Goal: Task Accomplishment & Management: Manage account settings

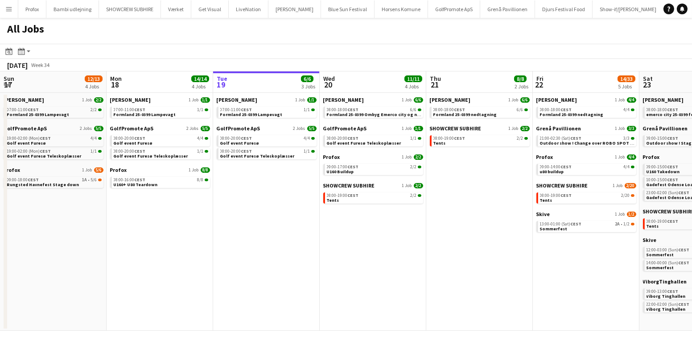
scroll to position [0, 352]
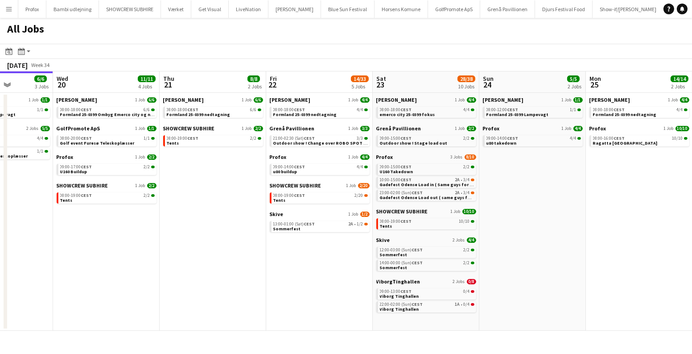
drag, startPoint x: 186, startPoint y: 270, endPoint x: 362, endPoint y: 277, distance: 175.8
click at [362, 277] on app-calendar-viewport "Sun 17 12/13 4 Jobs Mon 18 14/14 4 Jobs Tue 19 6/6 3 Jobs Wed 20 11/11 4 Jobs T…" at bounding box center [346, 200] width 692 height 259
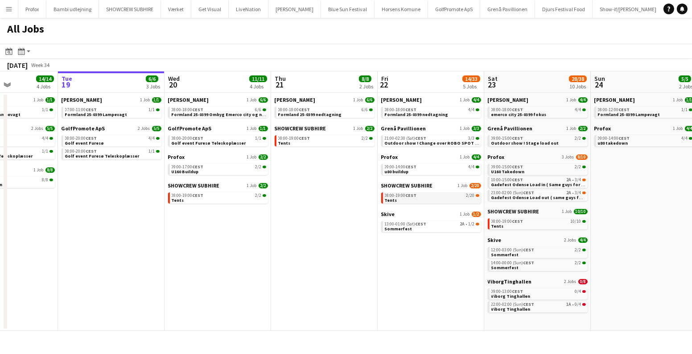
click at [443, 201] on link "08:00-19:00 CEST 2/20 Tents" at bounding box center [432, 197] width 95 height 10
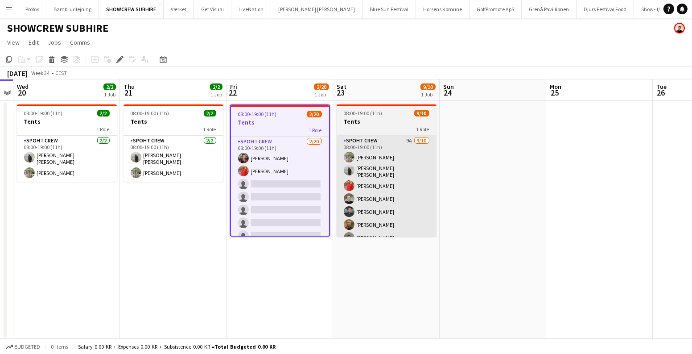
click at [383, 184] on app-card-role "Spoht Crew 9A 9/10 08:00-19:00 (11h) Arthur Daval-Markussen Negru Liviu Mihai R…" at bounding box center [387, 210] width 100 height 149
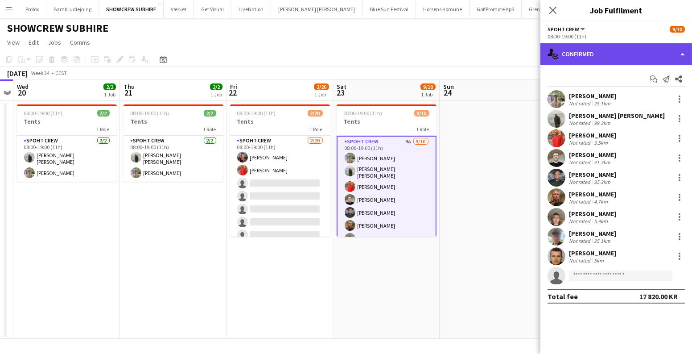
click at [620, 56] on div "single-neutral-actions-check-2 Confirmed" at bounding box center [616, 53] width 152 height 21
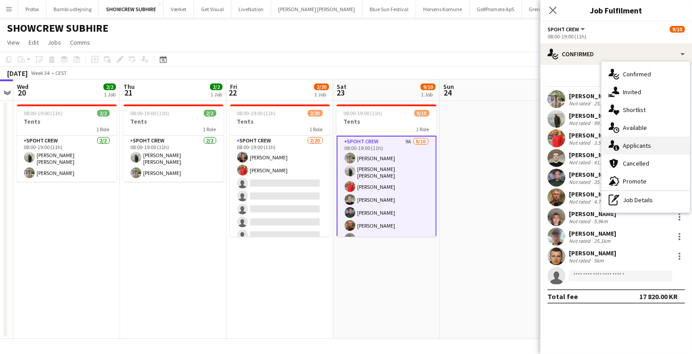
click at [621, 148] on div "single-neutral-actions-information Applicants" at bounding box center [645, 145] width 88 height 18
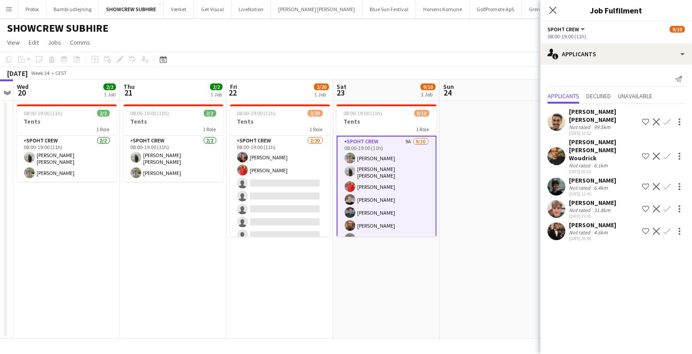
click at [668, 227] on app-icon "Confirm" at bounding box center [666, 230] width 7 height 7
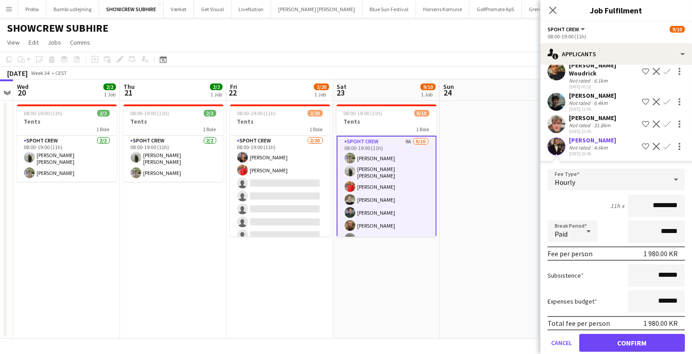
scroll to position [90, 0]
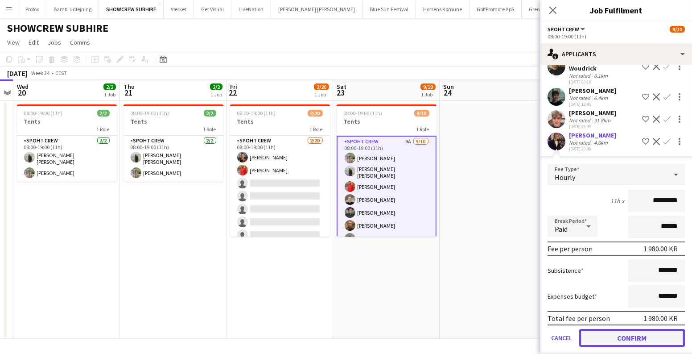
click at [618, 329] on button "Confirm" at bounding box center [632, 338] width 106 height 18
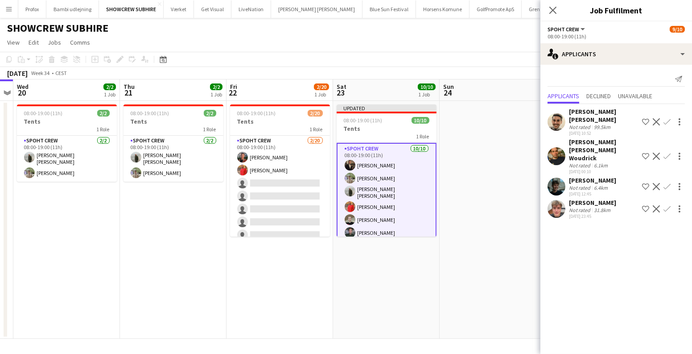
click at [510, 270] on app-date-cell at bounding box center [493, 220] width 107 height 238
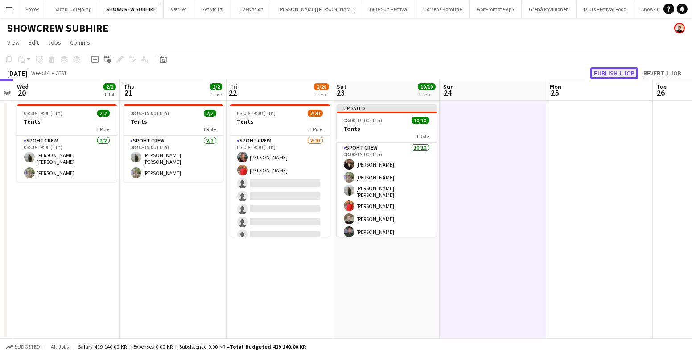
click at [610, 73] on button "Publish 1 job" at bounding box center [614, 73] width 48 height 12
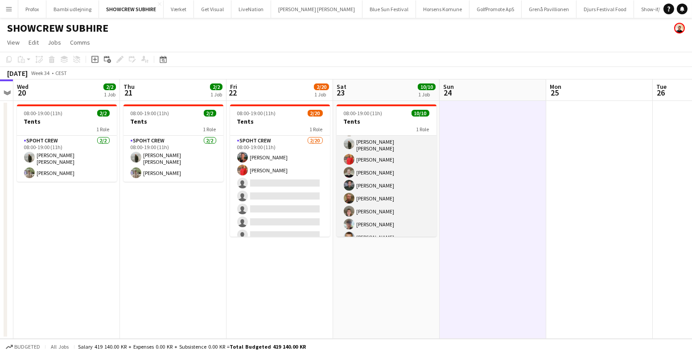
scroll to position [45, 0]
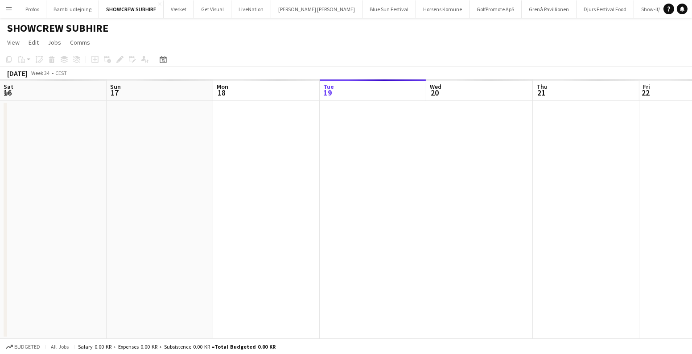
scroll to position [0, 306]
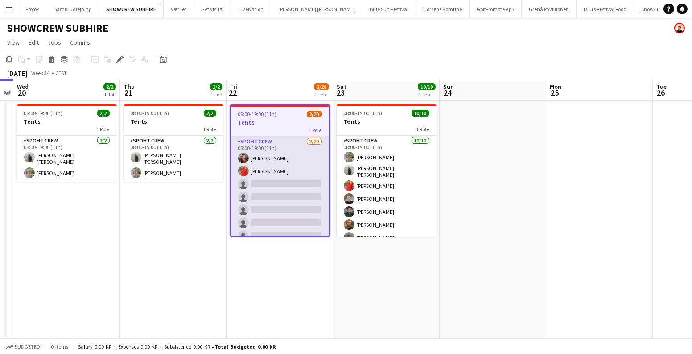
click at [291, 195] on app-card-role "Spoht Crew 2/20 08:00-19:00 (11h) Tomas Esteban Dameson picasso Reza heidari si…" at bounding box center [280, 274] width 98 height 276
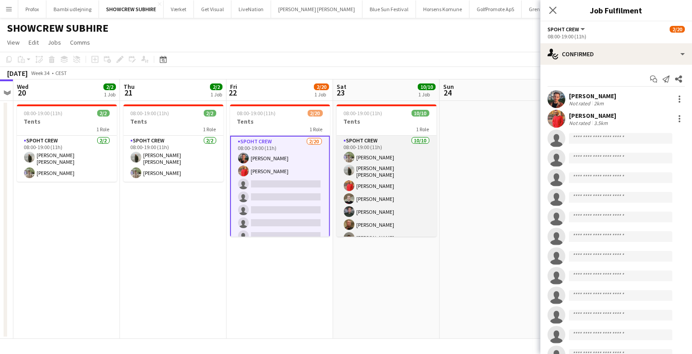
click at [382, 184] on app-card-role "Spoht Crew 10/10 08:00-19:00 (11h) Arthur Daval-Markussen Negru Liviu Mihai Rez…" at bounding box center [387, 210] width 100 height 149
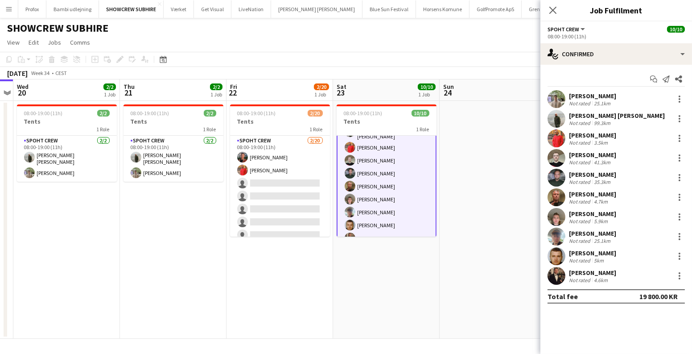
scroll to position [47, 0]
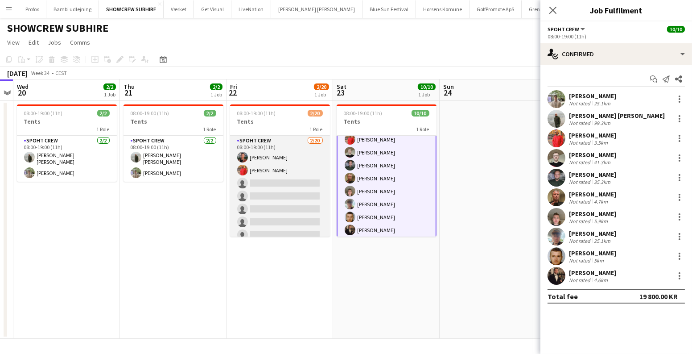
click at [267, 206] on app-card-role "Spoht Crew 2/20 08:00-19:00 (11h) Tomas Esteban Dameson picasso Reza heidari si…" at bounding box center [280, 274] width 100 height 276
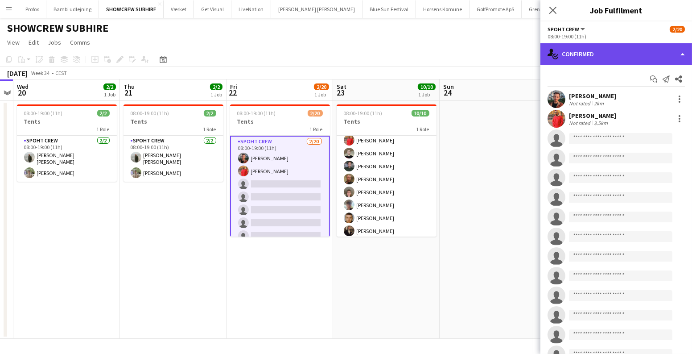
click at [593, 58] on div "single-neutral-actions-check-2 Confirmed" at bounding box center [616, 53] width 152 height 21
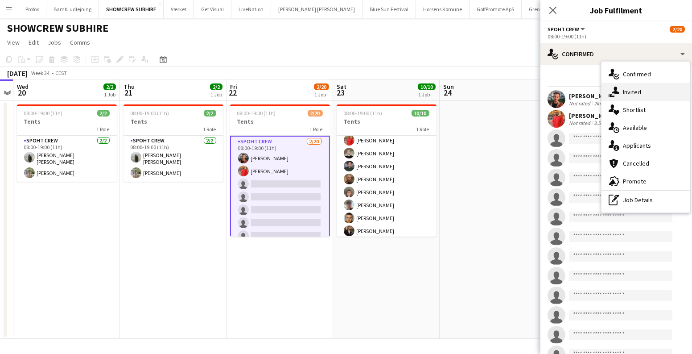
click at [617, 91] on icon at bounding box center [616, 90] width 8 height 8
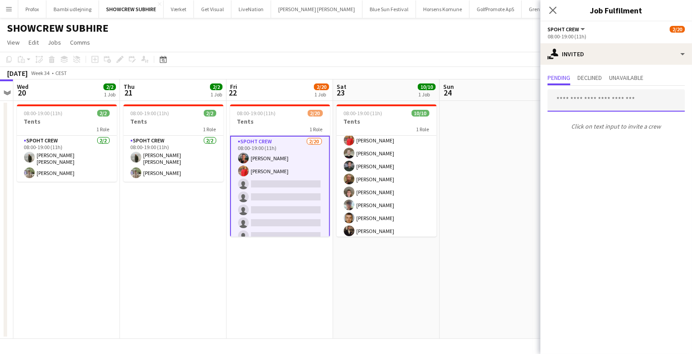
click at [568, 98] on input "text" at bounding box center [615, 100] width 137 height 22
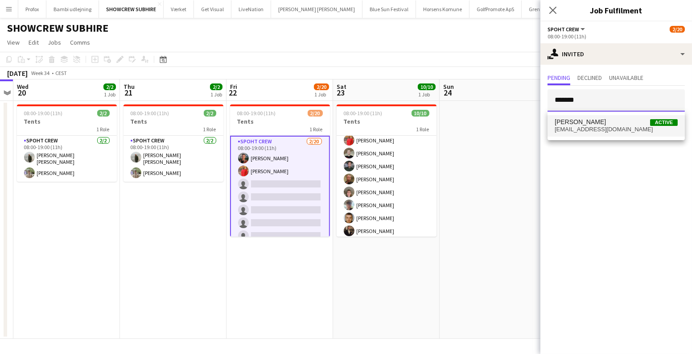
type input "*******"
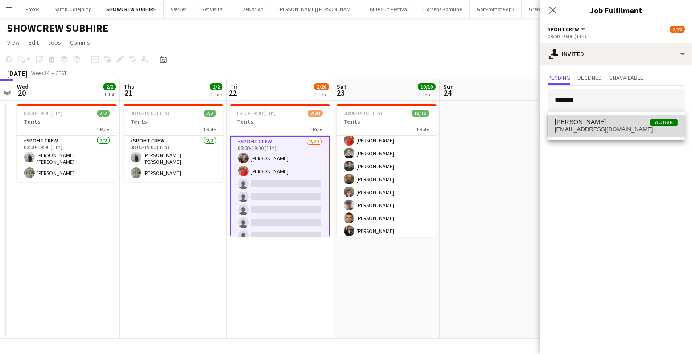
click at [589, 126] on span "roscanichita28@gmail.com" at bounding box center [616, 129] width 123 height 7
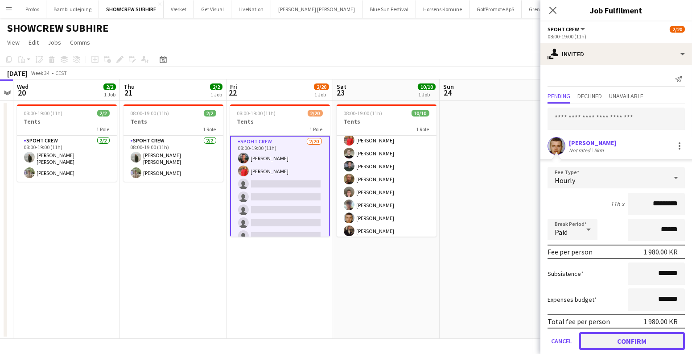
click at [621, 339] on button "Confirm" at bounding box center [632, 341] width 106 height 18
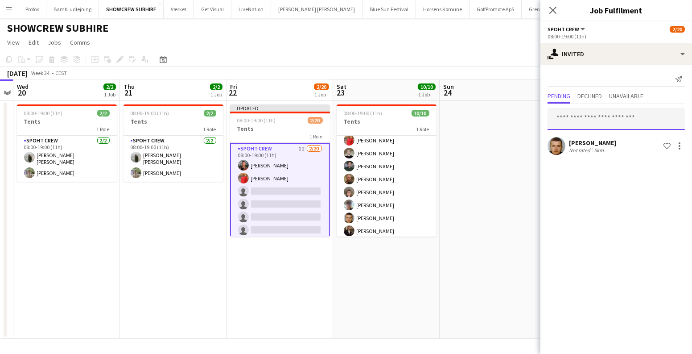
click at [575, 119] on input "text" at bounding box center [615, 118] width 137 height 22
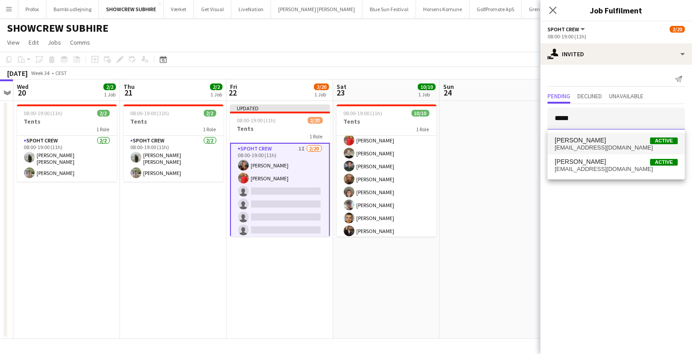
type input "*****"
click at [613, 140] on span "Nikolaj Andersen Active" at bounding box center [616, 140] width 123 height 8
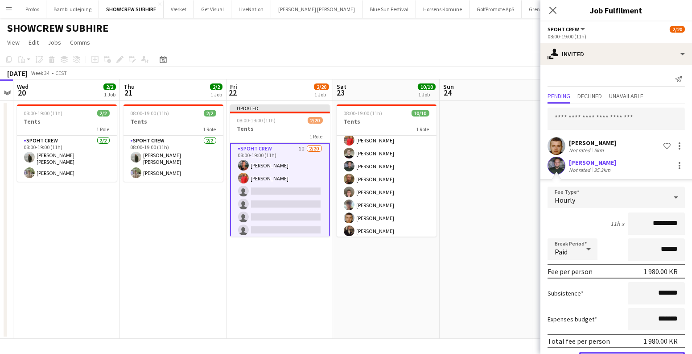
click at [599, 352] on button "Confirm" at bounding box center [632, 360] width 106 height 18
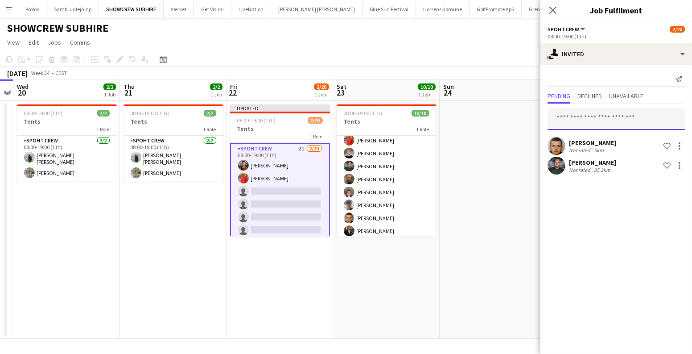
click at [578, 117] on input "text" at bounding box center [615, 118] width 137 height 22
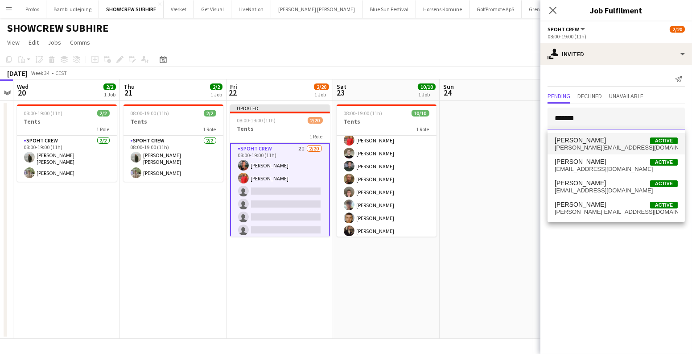
type input "*******"
click at [604, 148] on span "andreas.eberlinn@gmail.com" at bounding box center [616, 147] width 123 height 7
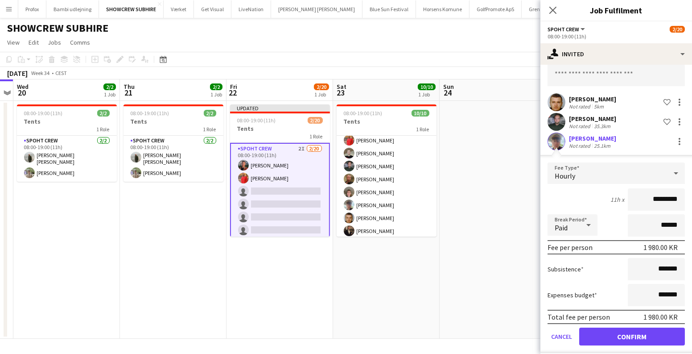
scroll to position [50, 0]
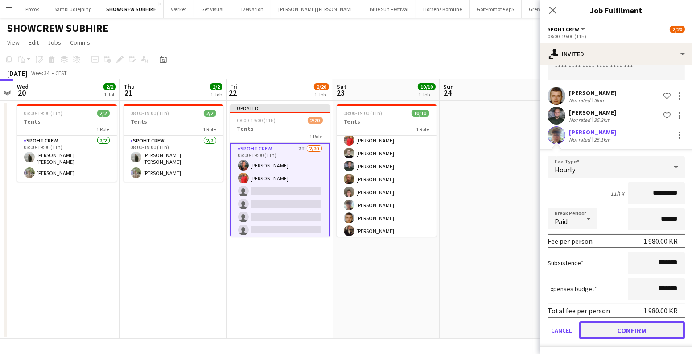
click at [608, 323] on button "Confirm" at bounding box center [632, 330] width 106 height 18
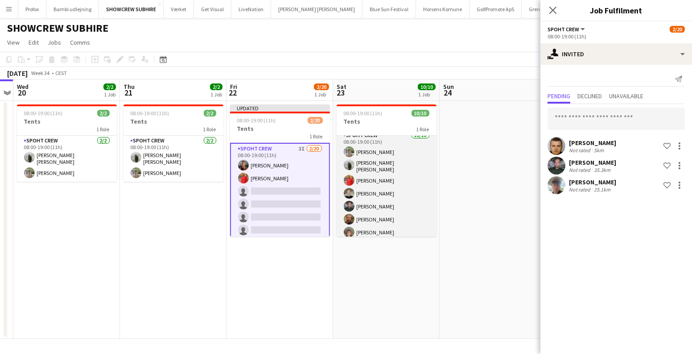
scroll to position [0, 0]
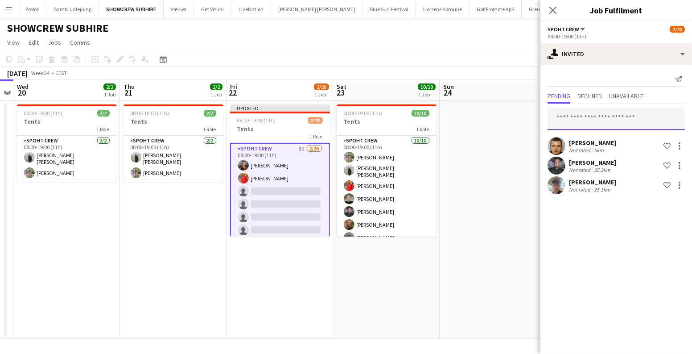
click at [565, 117] on input "text" at bounding box center [615, 118] width 137 height 22
click at [510, 122] on app-date-cell at bounding box center [493, 220] width 107 height 238
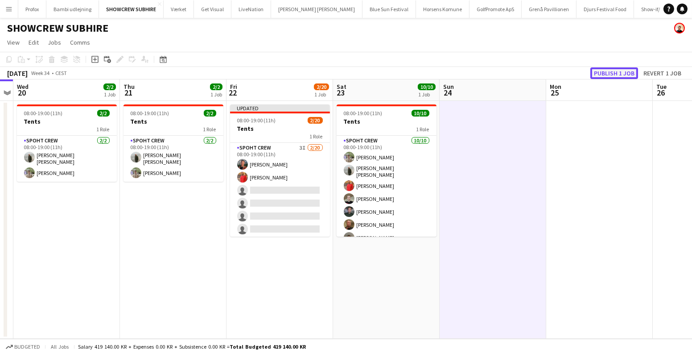
click at [613, 76] on button "Publish 1 job" at bounding box center [614, 73] width 48 height 12
